Goal: Information Seeking & Learning: Find specific fact

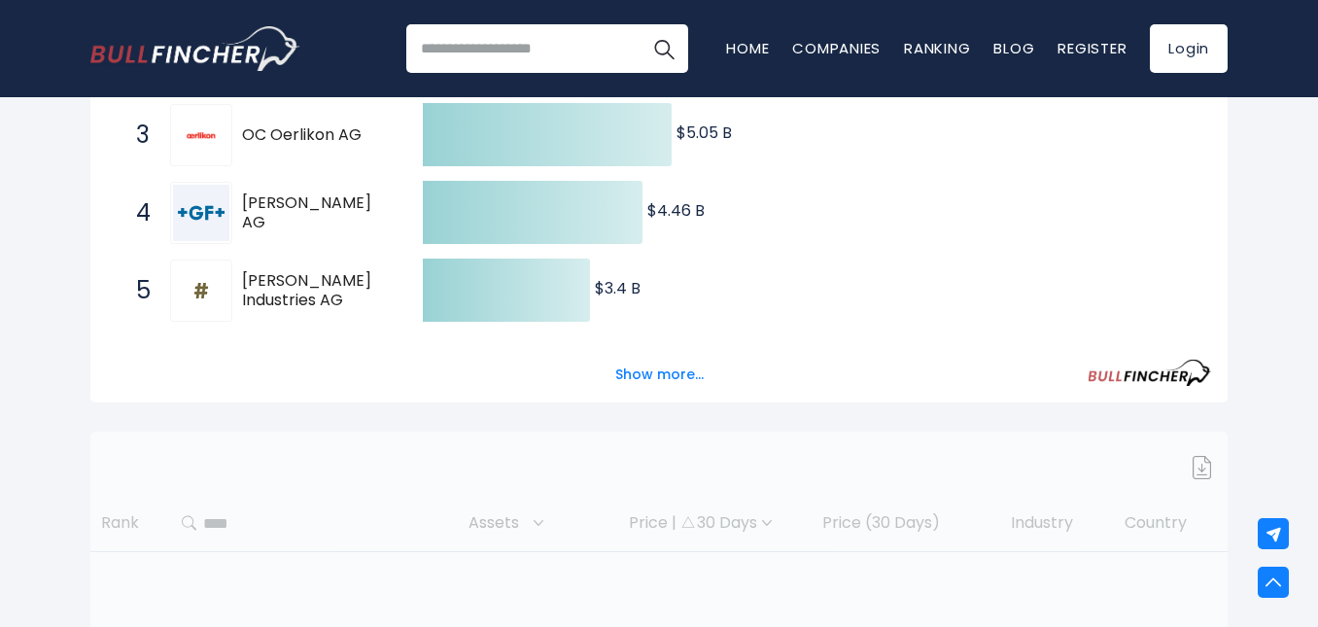
scroll to position [541, 0]
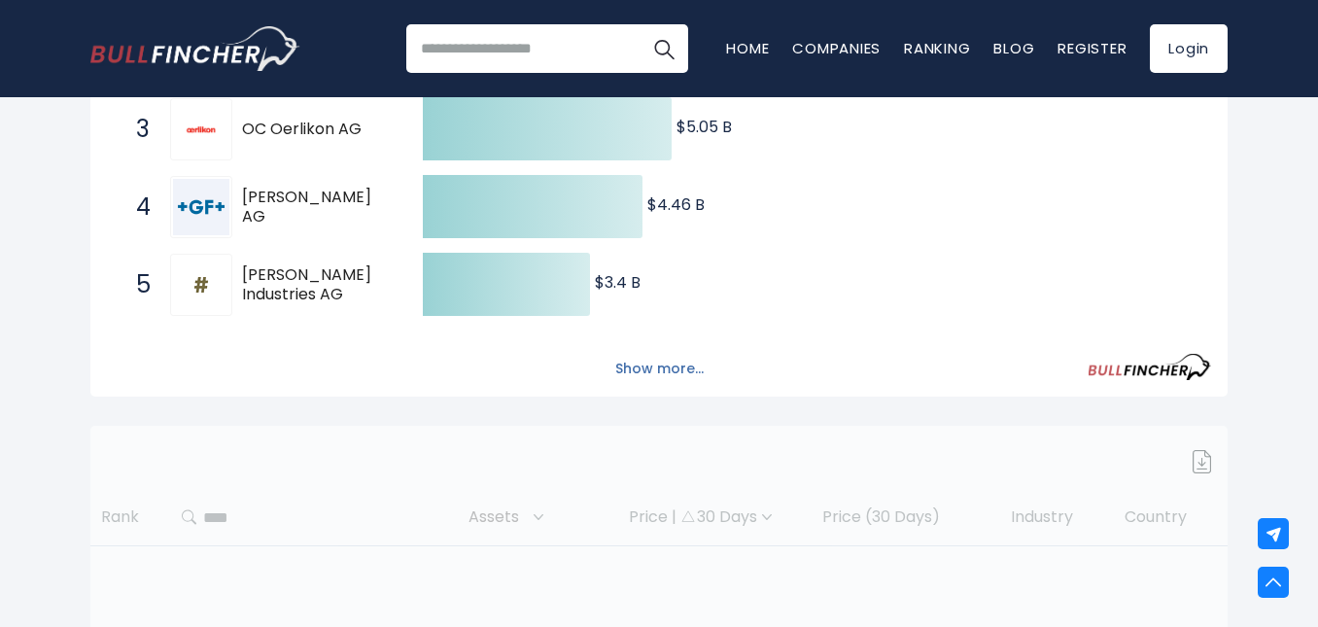
click at [670, 374] on button "Show more..." at bounding box center [660, 369] width 112 height 32
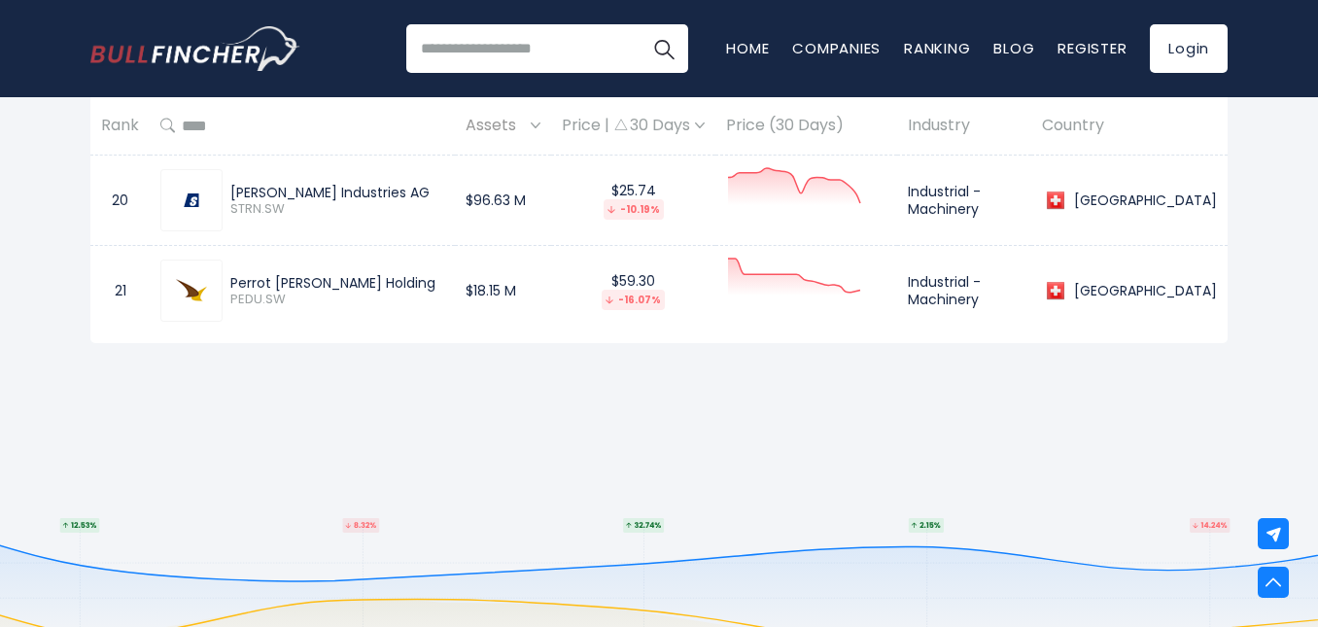
scroll to position [3033, 0]
click at [492, 35] on input "search" at bounding box center [547, 48] width 282 height 49
type input "********"
click at [640, 24] on button "Search" at bounding box center [664, 48] width 49 height 49
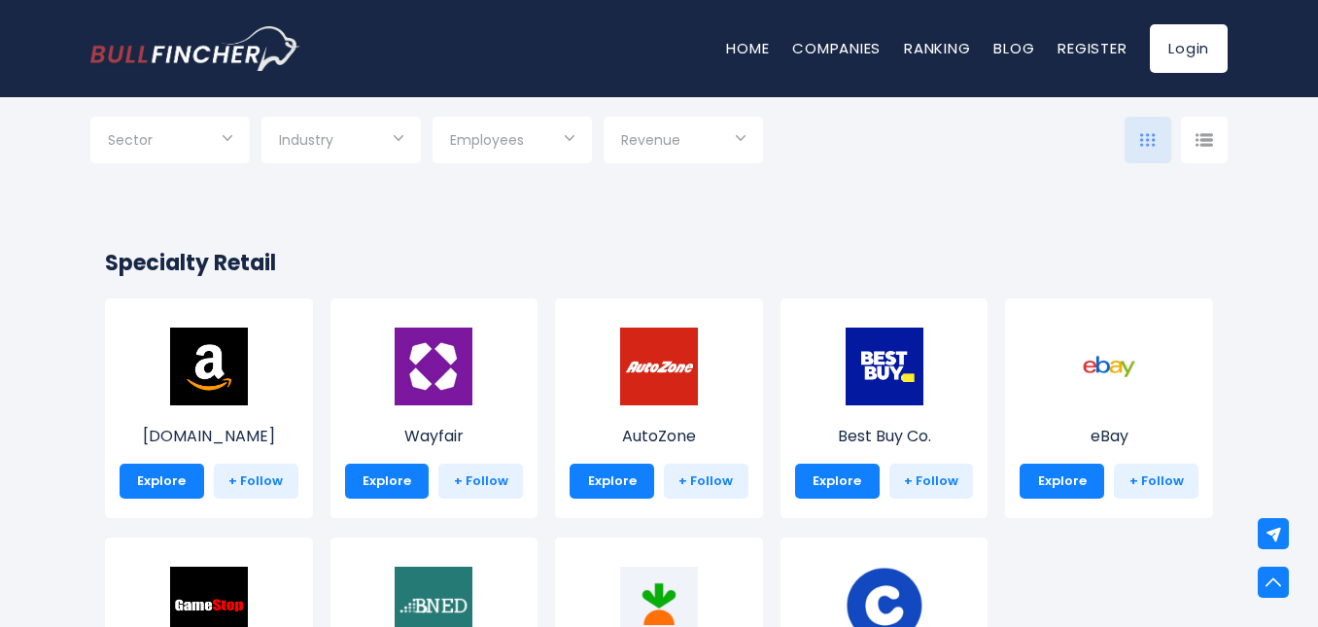
scroll to position [834, 0]
